Goal: Information Seeking & Learning: Find specific fact

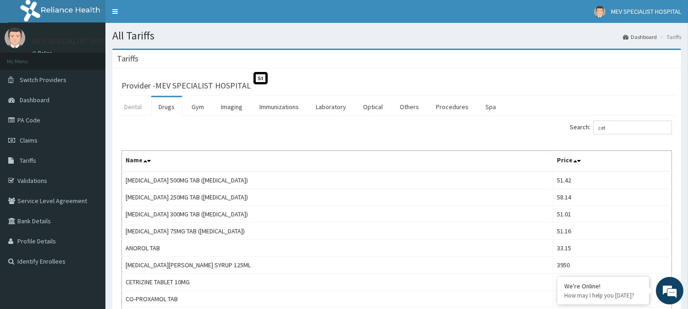
click at [138, 107] on link "Dental" at bounding box center [133, 106] width 32 height 19
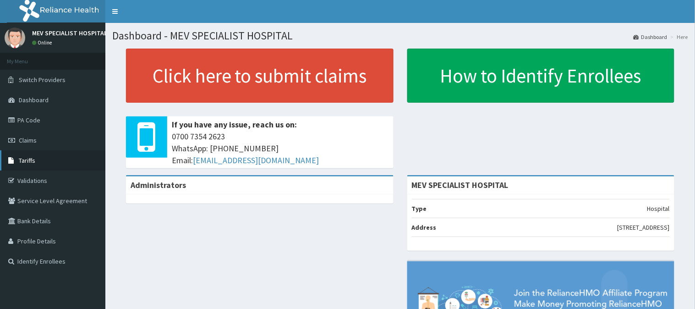
click at [61, 157] on link "Tariffs" at bounding box center [52, 160] width 105 height 20
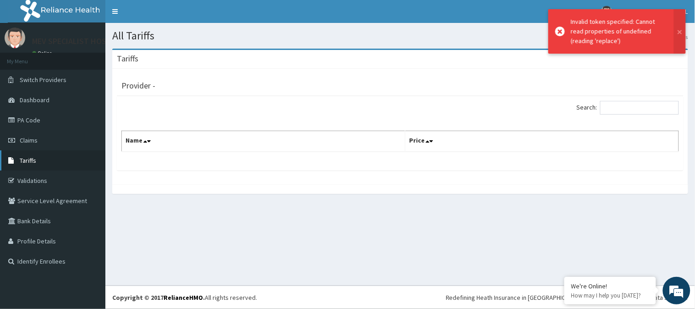
click at [49, 166] on link "Tariffs" at bounding box center [52, 160] width 105 height 20
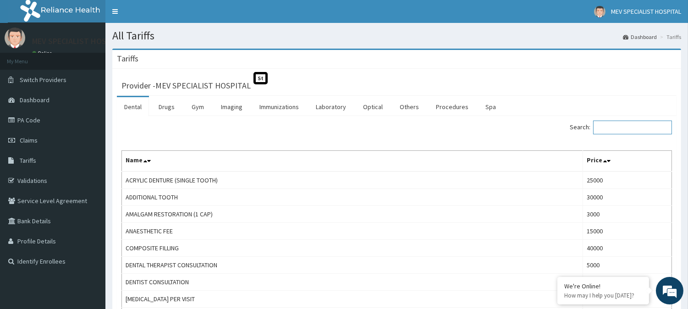
click at [628, 129] on input "Search:" at bounding box center [632, 127] width 79 height 14
click at [155, 108] on link "Drugs" at bounding box center [166, 106] width 31 height 19
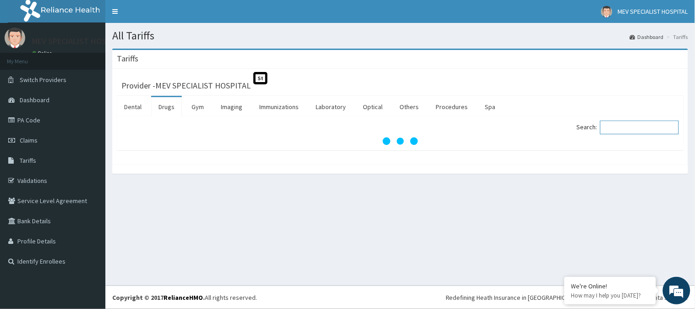
click at [628, 133] on input "Search:" at bounding box center [639, 127] width 79 height 14
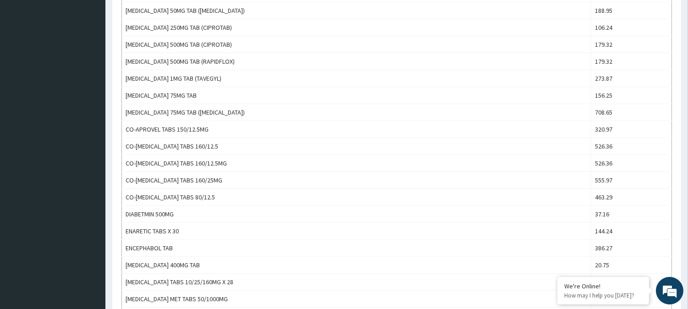
scroll to position [793, 0]
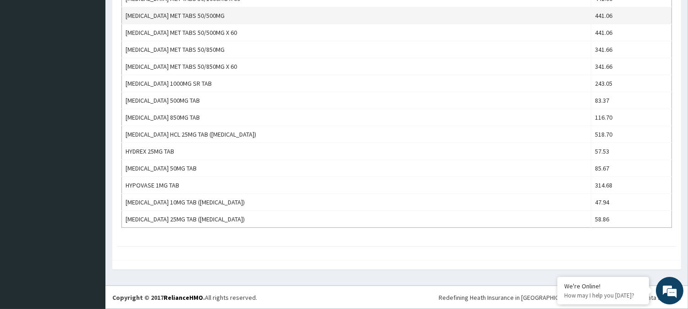
type input "hydrochlo"
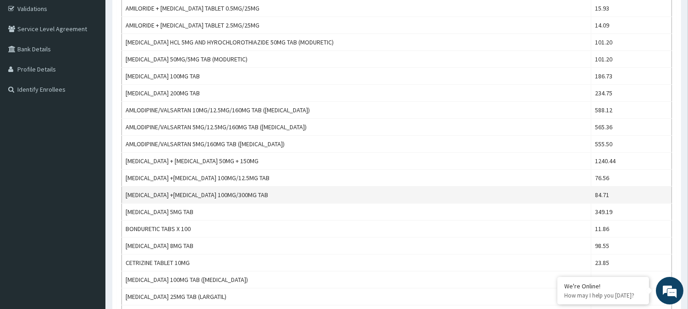
scroll to position [0, 0]
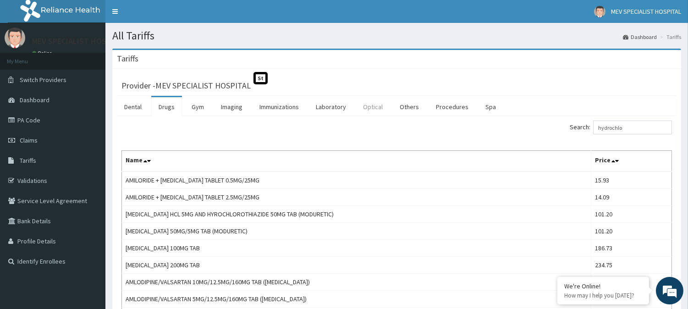
click at [374, 110] on link "Optical" at bounding box center [372, 106] width 34 height 19
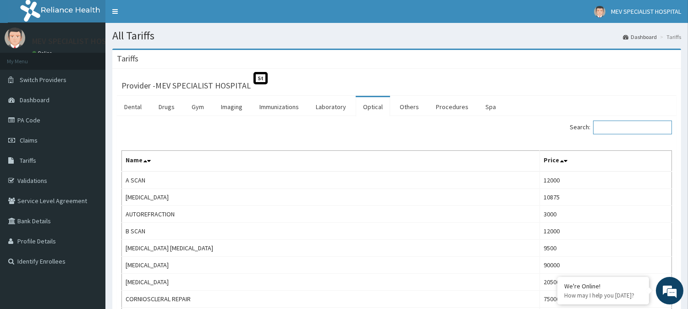
click at [621, 132] on input "Search:" at bounding box center [632, 127] width 79 height 14
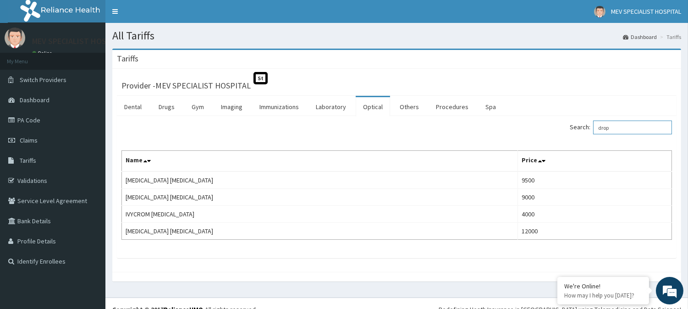
type input "drop"
click at [171, 110] on link "Drugs" at bounding box center [166, 106] width 31 height 19
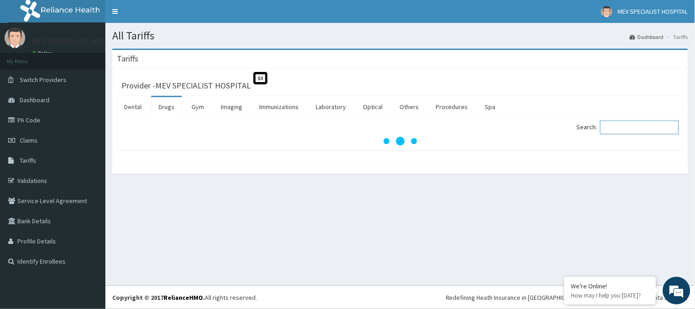
click at [625, 127] on input "Search:" at bounding box center [639, 127] width 79 height 14
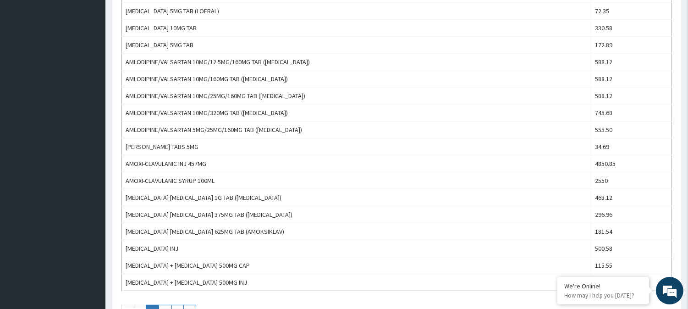
scroll to position [814, 0]
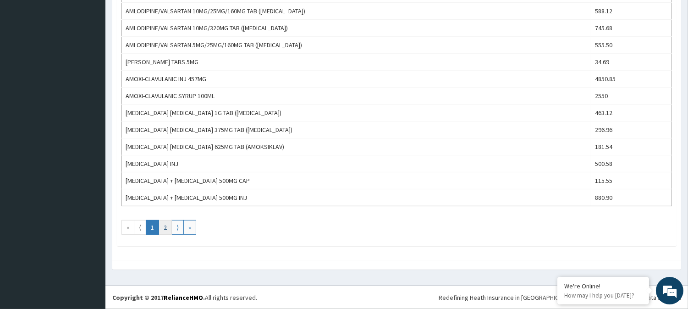
click at [165, 228] on link "2" at bounding box center [164, 227] width 13 height 15
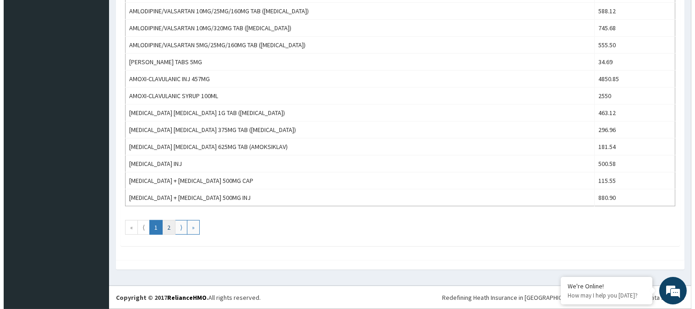
scroll to position [0, 0]
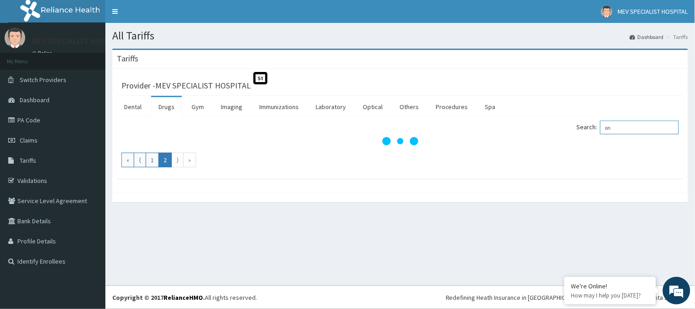
drag, startPoint x: 634, startPoint y: 125, endPoint x: 625, endPoint y: 146, distance: 22.6
click at [633, 126] on input "on" at bounding box center [639, 127] width 79 height 14
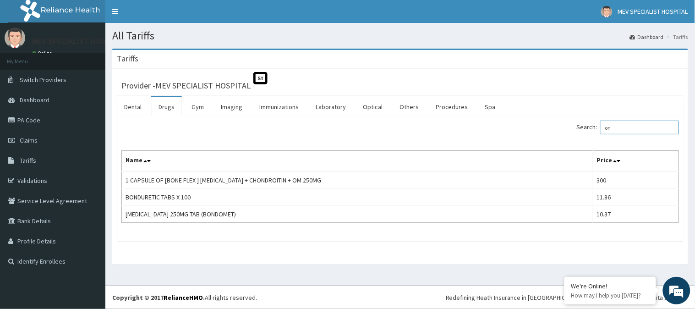
type input "o"
type input "pred"
